Goal: Find specific page/section: Find specific page/section

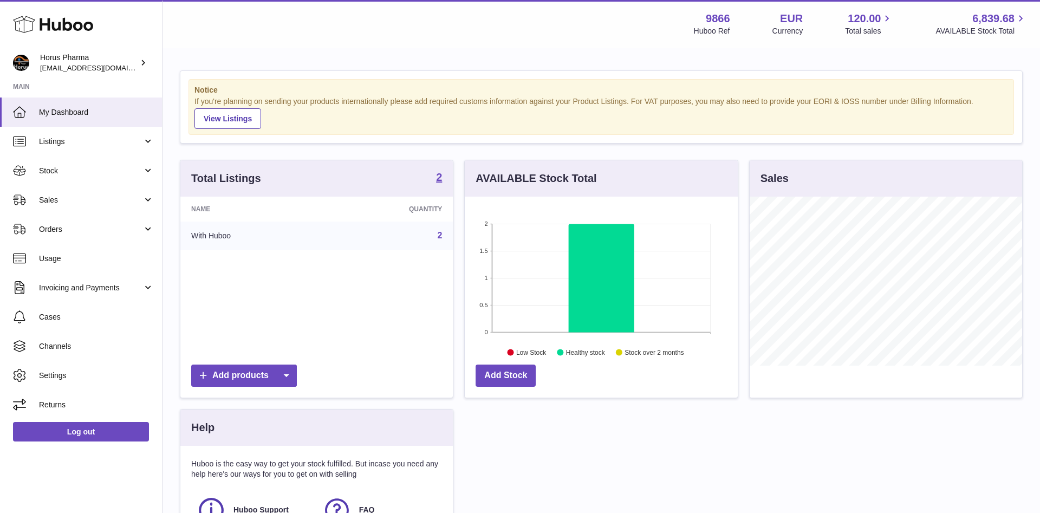
scroll to position [169, 272]
click at [148, 200] on link "Sales" at bounding box center [81, 199] width 162 height 29
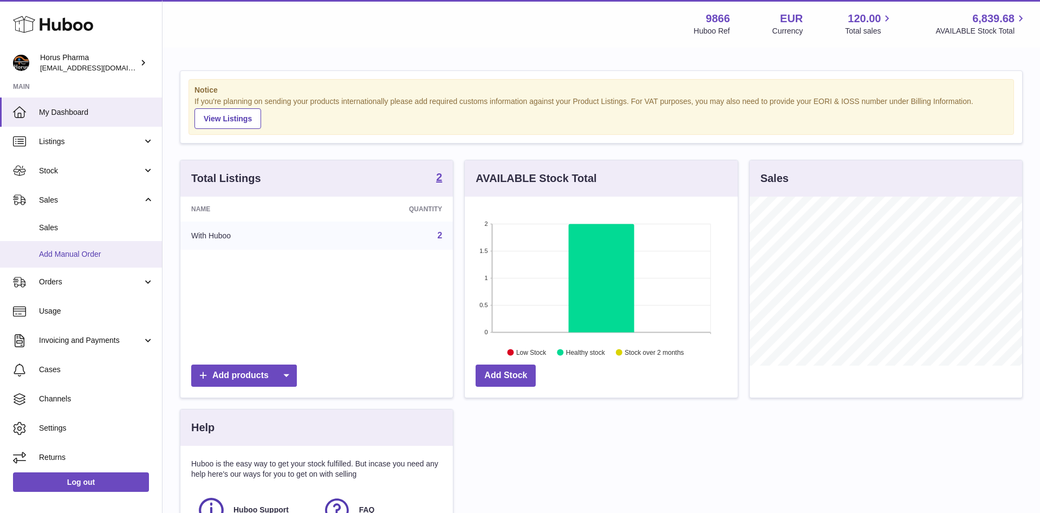
drag, startPoint x: 39, startPoint y: 225, endPoint x: 99, endPoint y: 256, distance: 67.4
click at [39, 225] on span "Sales" at bounding box center [96, 228] width 115 height 10
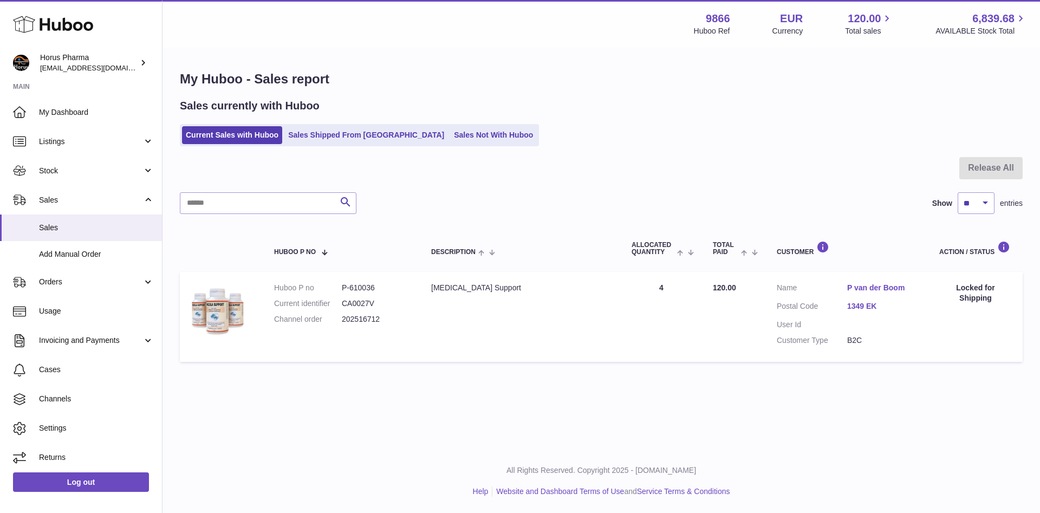
click at [865, 288] on link "P van der Boom" at bounding box center [882, 288] width 70 height 10
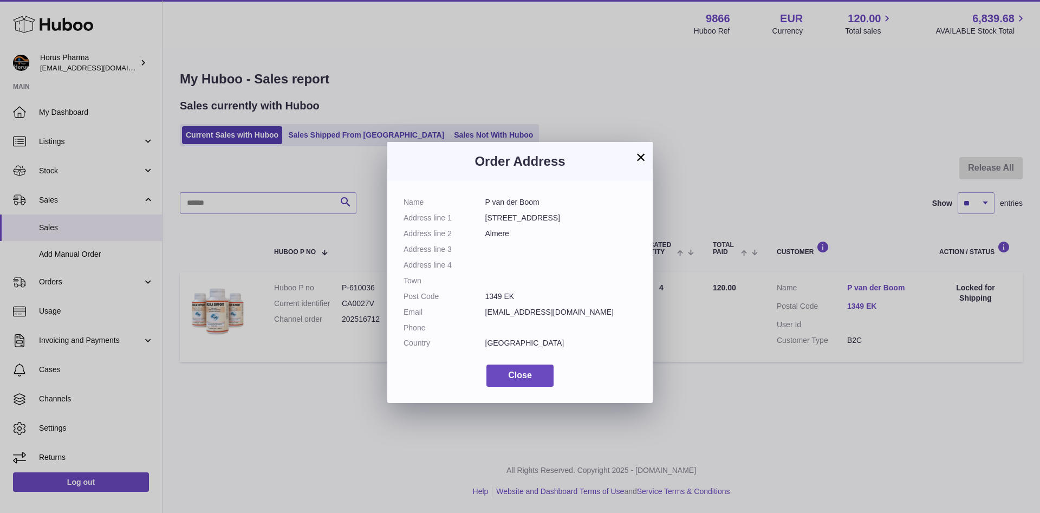
click at [643, 157] on button "×" at bounding box center [640, 157] width 13 height 13
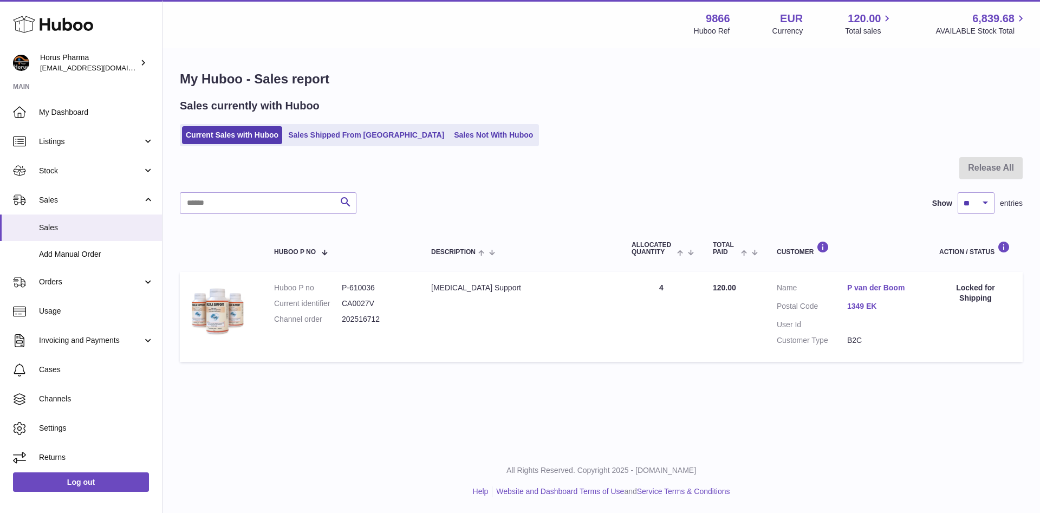
click at [213, 231] on th at bounding box center [221, 248] width 83 height 36
click at [47, 369] on span "Cases" at bounding box center [96, 370] width 115 height 10
